Goal: Find specific page/section: Find specific page/section

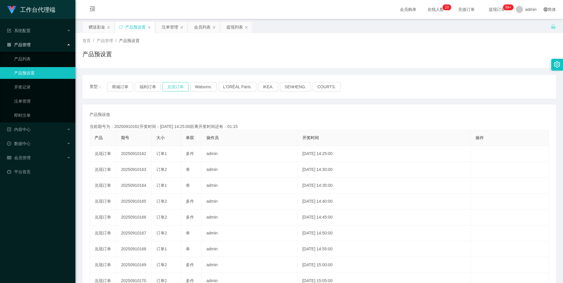
click at [178, 87] on button "兑现订单" at bounding box center [176, 86] width 26 height 9
click at [173, 87] on button "兑现订单" at bounding box center [176, 86] width 26 height 9
click at [150, 90] on button "福利订单" at bounding box center [148, 86] width 26 height 9
click at [132, 88] on button "商城订单" at bounding box center [120, 86] width 26 height 9
click at [174, 86] on button "兑现订单" at bounding box center [176, 86] width 26 height 9
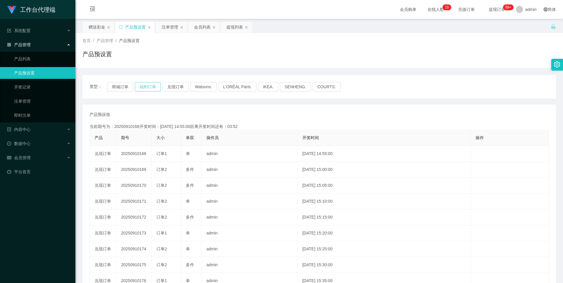
click at [149, 90] on button "福利订单" at bounding box center [148, 86] width 26 height 9
